Goal: Task Accomplishment & Management: Manage account settings

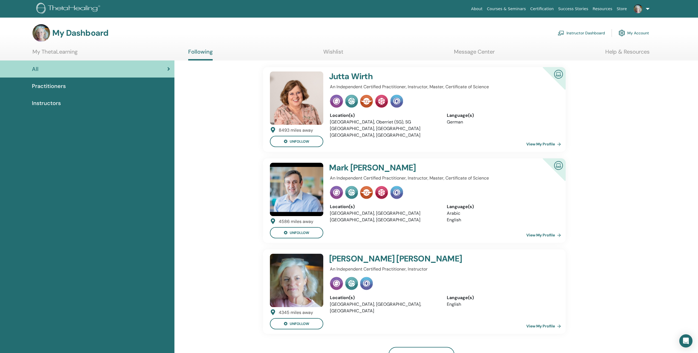
click at [589, 33] on link "Instructor Dashboard" at bounding box center [581, 33] width 47 height 12
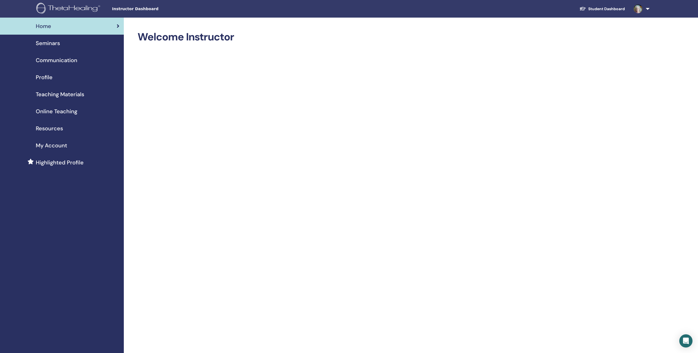
click at [614, 10] on link "Student Dashboard" at bounding box center [602, 9] width 54 height 10
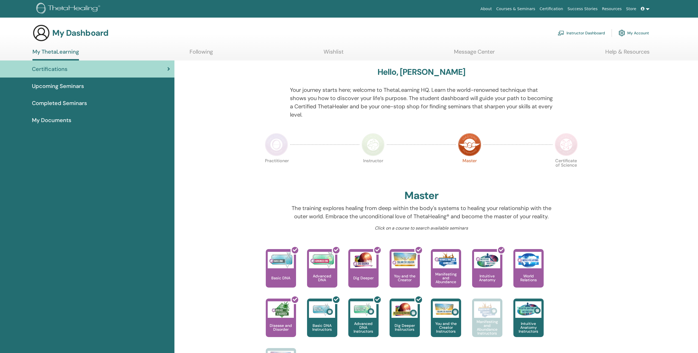
click at [587, 33] on link "Instructor Dashboard" at bounding box center [581, 33] width 47 height 12
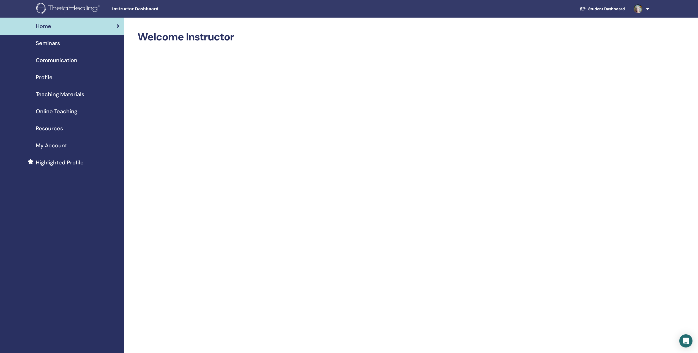
click at [62, 146] on span "My Account" at bounding box center [51, 145] width 31 height 8
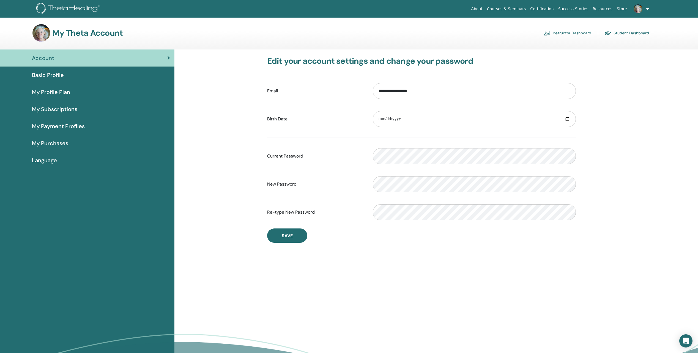
click at [48, 75] on span "Basic Profile" at bounding box center [48, 75] width 32 height 8
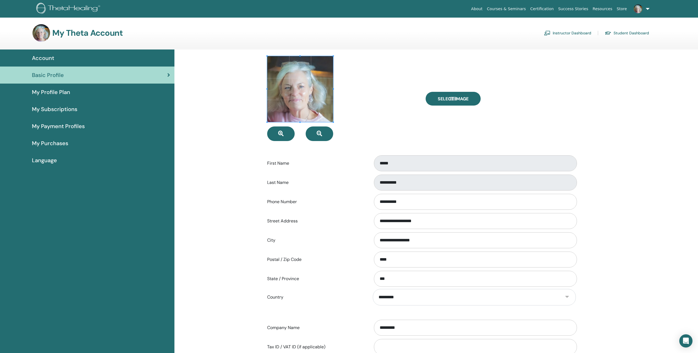
click at [94, 26] on div "My Theta Account Instructor Dashboard Student Dashboard" at bounding box center [340, 33] width 617 height 18
click at [41, 34] on img at bounding box center [41, 33] width 18 height 18
click at [578, 32] on link "Instructor Dashboard" at bounding box center [567, 33] width 47 height 9
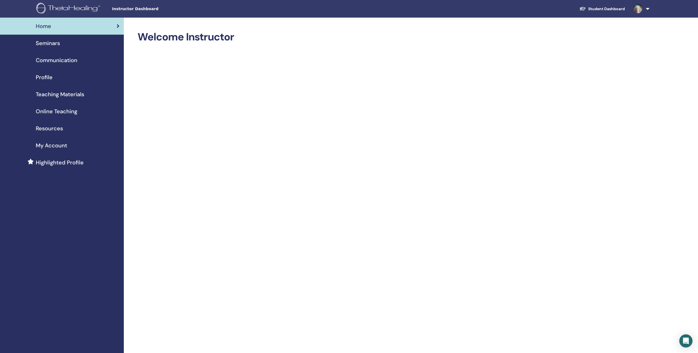
click at [73, 93] on span "Teaching Materials" at bounding box center [60, 94] width 48 height 8
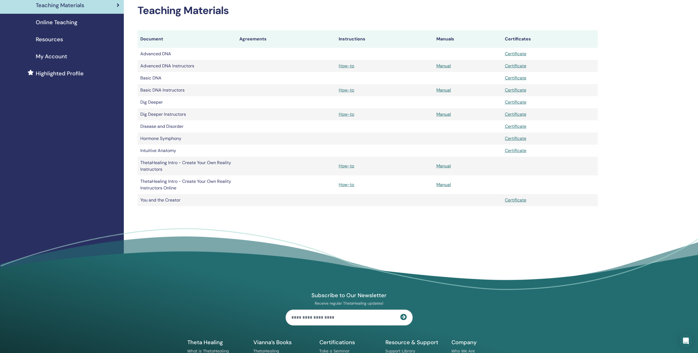
scroll to position [55, 0]
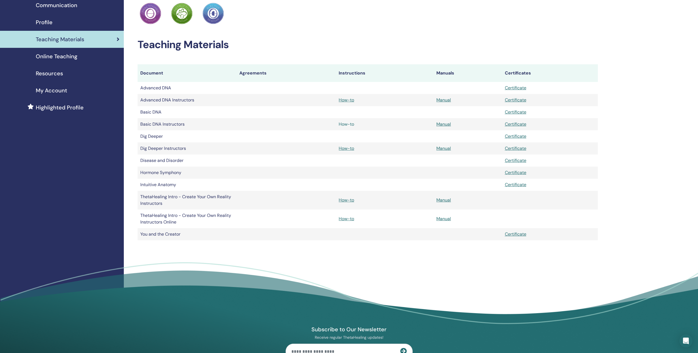
click at [346, 125] on link "How-to" at bounding box center [346, 124] width 15 height 6
click at [71, 55] on span "Online Teaching" at bounding box center [57, 56] width 42 height 8
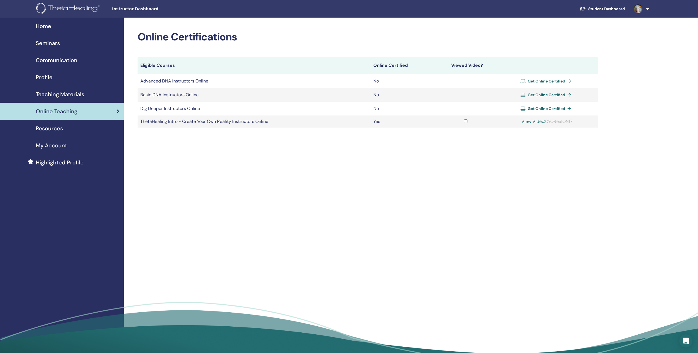
click at [57, 47] on span "Seminars" at bounding box center [48, 43] width 24 height 8
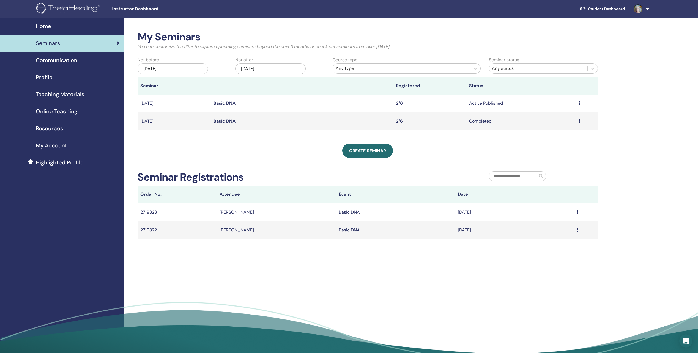
click at [580, 103] on icon at bounding box center [580, 103] width 2 height 4
click at [542, 114] on link "Edit" at bounding box center [539, 116] width 8 height 6
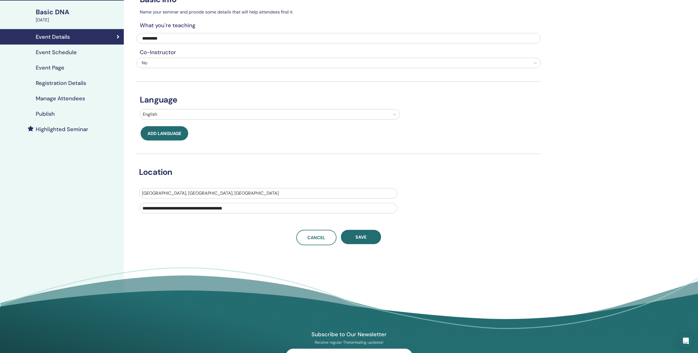
scroll to position [28, 0]
